Goal: Use online tool/utility: Use online tool/utility

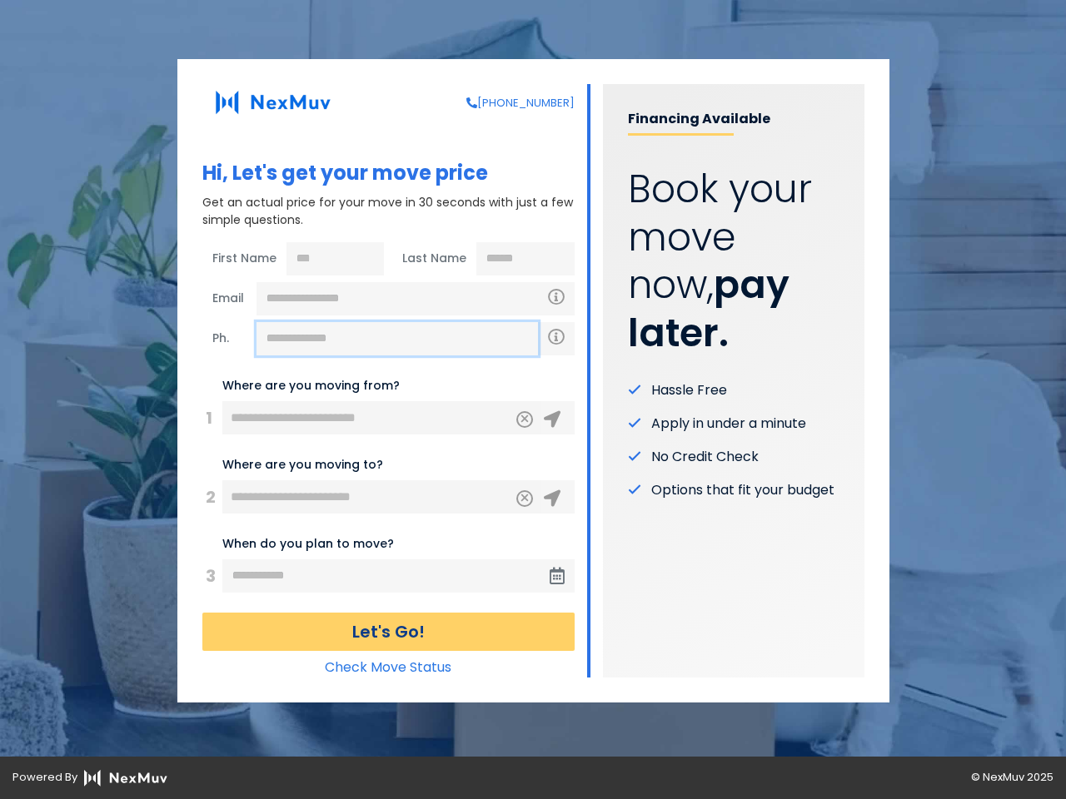
click at [397, 339] on input "text" at bounding box center [396, 338] width 281 height 33
click at [525, 420] on icon "Clear" at bounding box center [525, 417] width 10 height 15
click at [552, 420] on icon at bounding box center [552, 419] width 17 height 17
click at [525, 499] on icon "Clear" at bounding box center [525, 496] width 10 height 15
click at [552, 499] on icon at bounding box center [552, 498] width 17 height 17
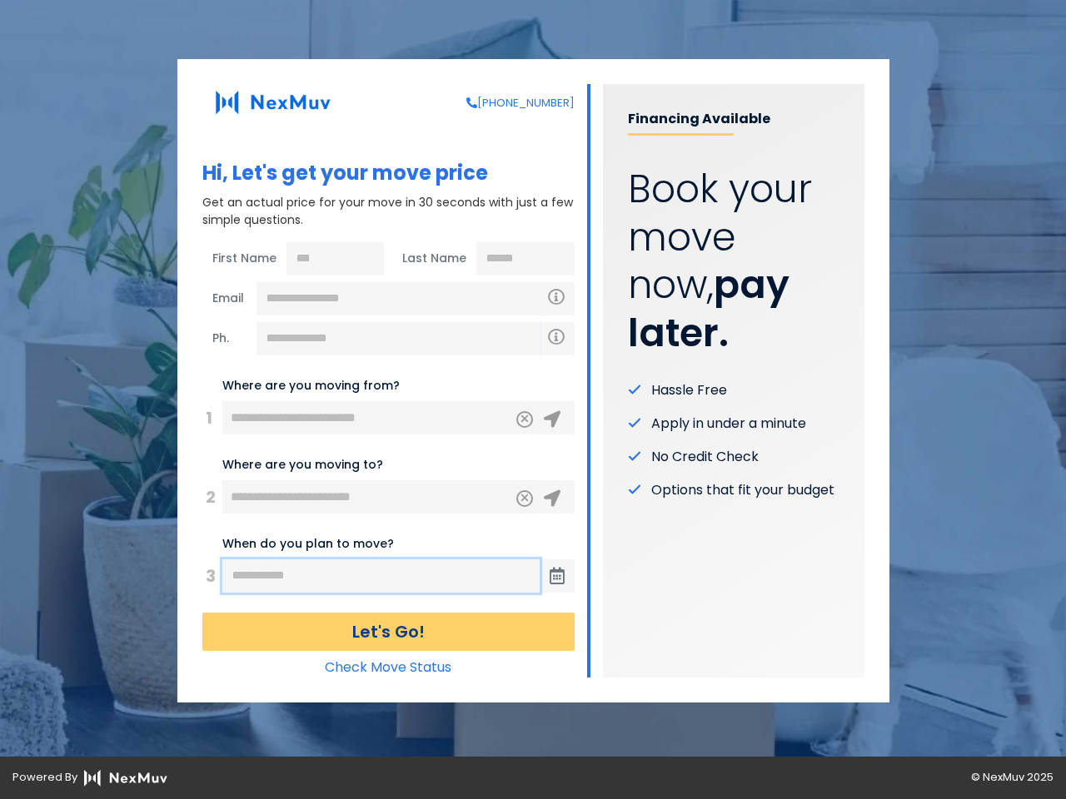
click at [381, 576] on input "text" at bounding box center [380, 575] width 317 height 33
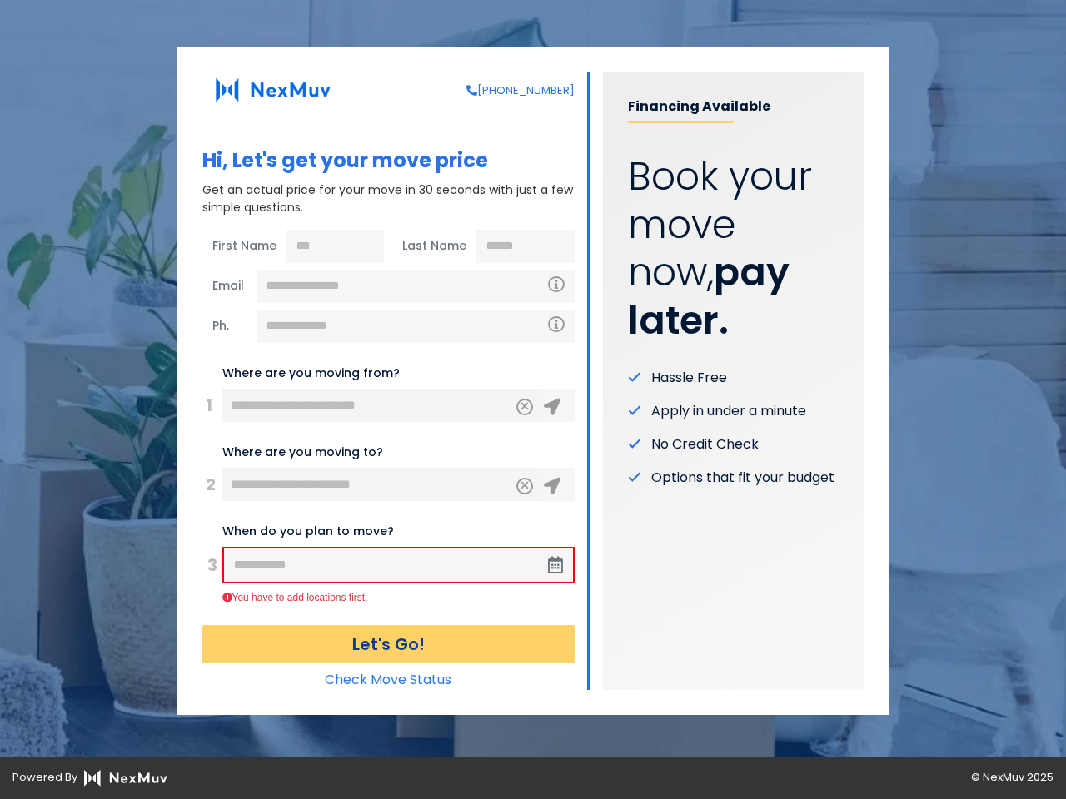
click at [557, 576] on span at bounding box center [555, 565] width 35 height 33
click at [388, 632] on button "Let's Go!" at bounding box center [388, 644] width 372 height 38
